Goal: Task Accomplishment & Management: Manage account settings

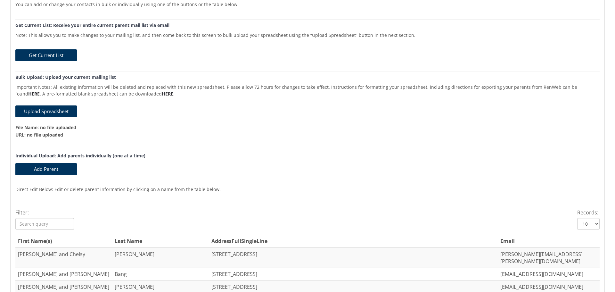
scroll to position [64, 0]
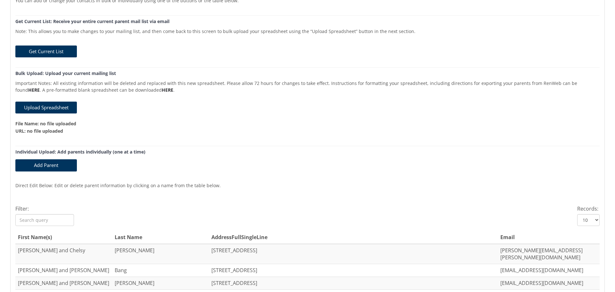
click at [206, 20] on h5 "Get Current List: Receive your entire current parent mail list via email" at bounding box center [307, 21] width 585 height 5
click at [42, 107] on button "Upload Spreadsheet" at bounding box center [46, 108] width 62 height 12
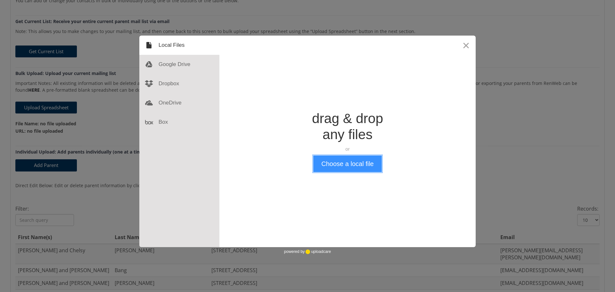
click at [356, 165] on button "Choose a local file" at bounding box center [348, 163] width 68 height 17
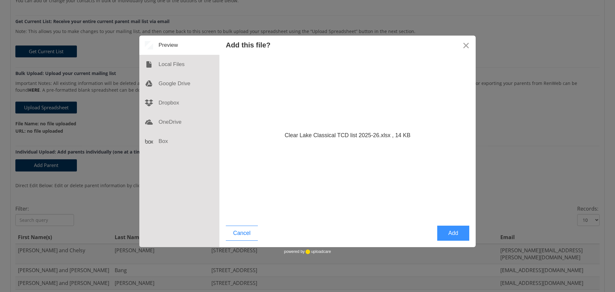
click at [452, 233] on button "Add" at bounding box center [454, 233] width 32 height 15
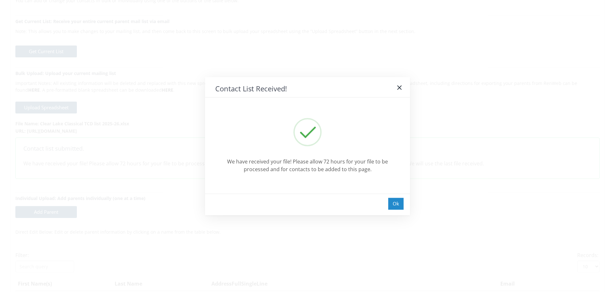
click at [396, 204] on div "Ok" at bounding box center [396, 204] width 15 height 12
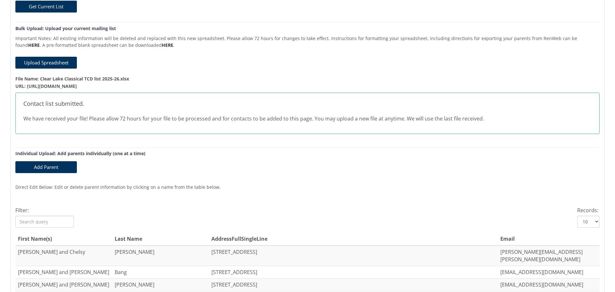
scroll to position [0, 0]
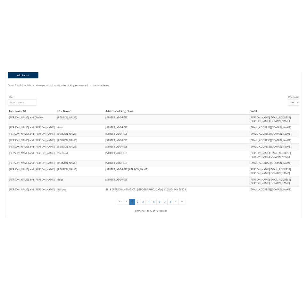
scroll to position [223, 0]
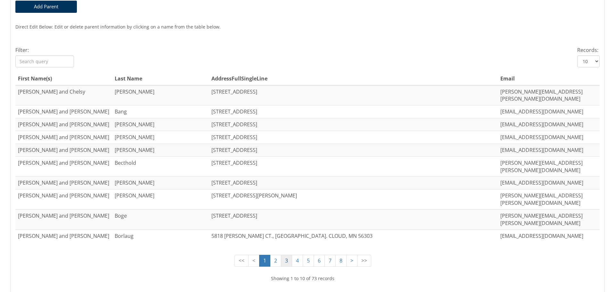
click at [282, 255] on link "3" at bounding box center [286, 261] width 11 height 12
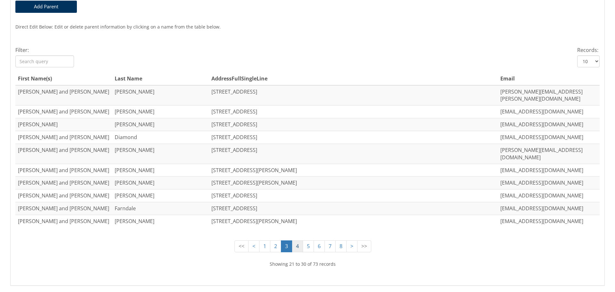
click at [293, 240] on link "4" at bounding box center [297, 246] width 11 height 12
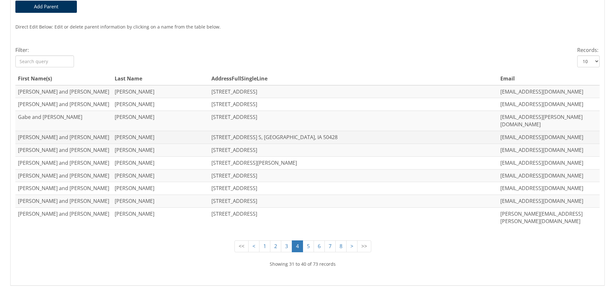
click at [33, 131] on td "Anjali and Brian" at bounding box center [63, 137] width 97 height 13
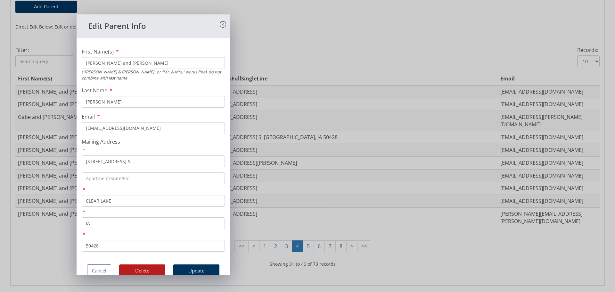
scroll to position [236, 0]
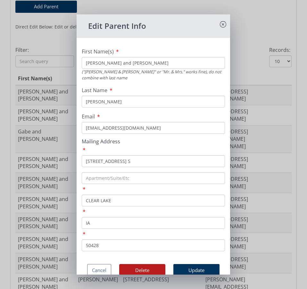
click at [106, 161] on input "1105 6TH AVE. S" at bounding box center [153, 161] width 143 height 12
type input "900 Division St."
click at [102, 199] on input "CLEAR LAKE" at bounding box center [153, 201] width 143 height 12
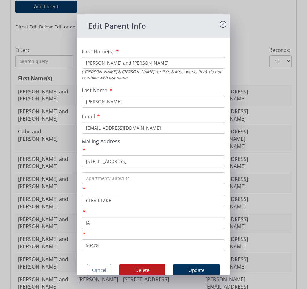
click at [102, 199] on input "CLEAR LAKE" at bounding box center [153, 201] width 143 height 12
type input "Garner"
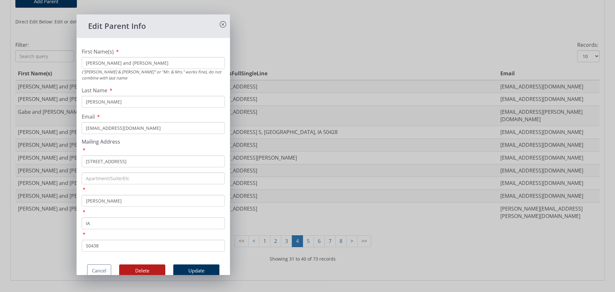
scroll to position [223, 0]
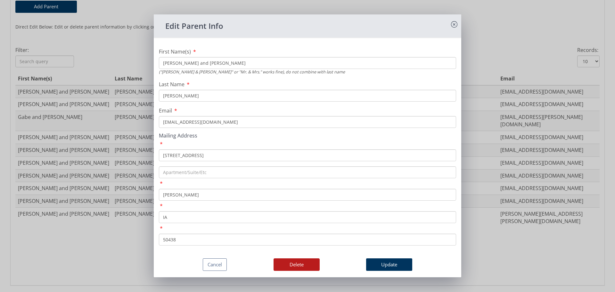
type input "50438"
click at [191, 216] on input "IA" at bounding box center [307, 217] width 297 height 12
click at [384, 264] on button "Update" at bounding box center [389, 264] width 46 height 13
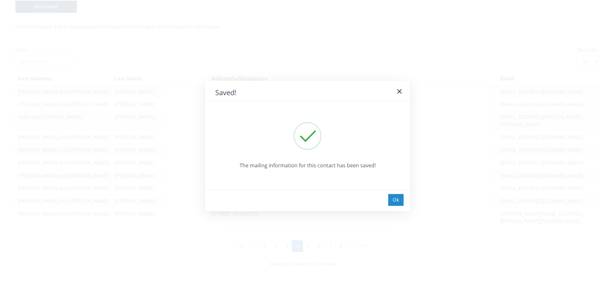
click at [396, 199] on div "Ok" at bounding box center [396, 200] width 15 height 12
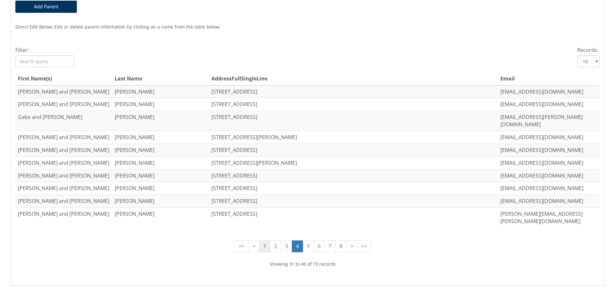
click at [261, 240] on link "1" at bounding box center [264, 246] width 11 height 12
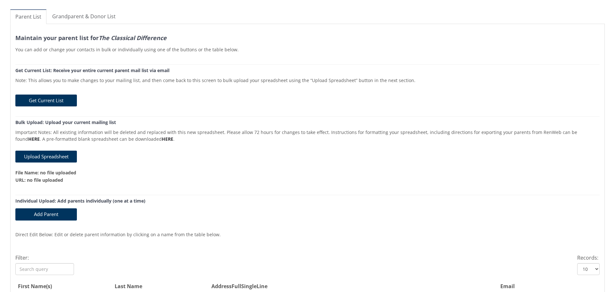
scroll to position [0, 0]
